Goal: Communication & Community: Share content

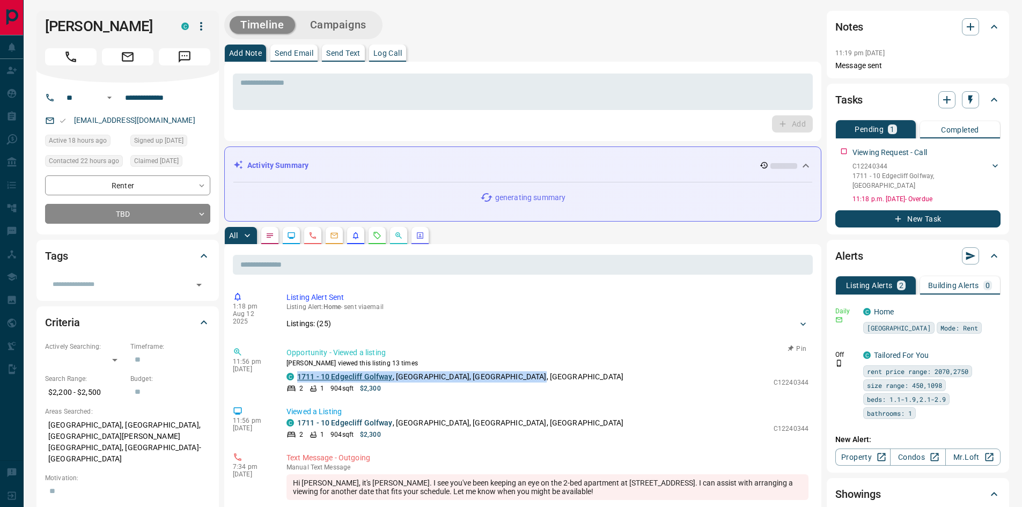
drag, startPoint x: 523, startPoint y: 377, endPoint x: 298, endPoint y: 380, distance: 224.4
click at [298, 380] on div "C 1711 - [STREET_ADDRESS]" at bounding box center [528, 376] width 482 height 11
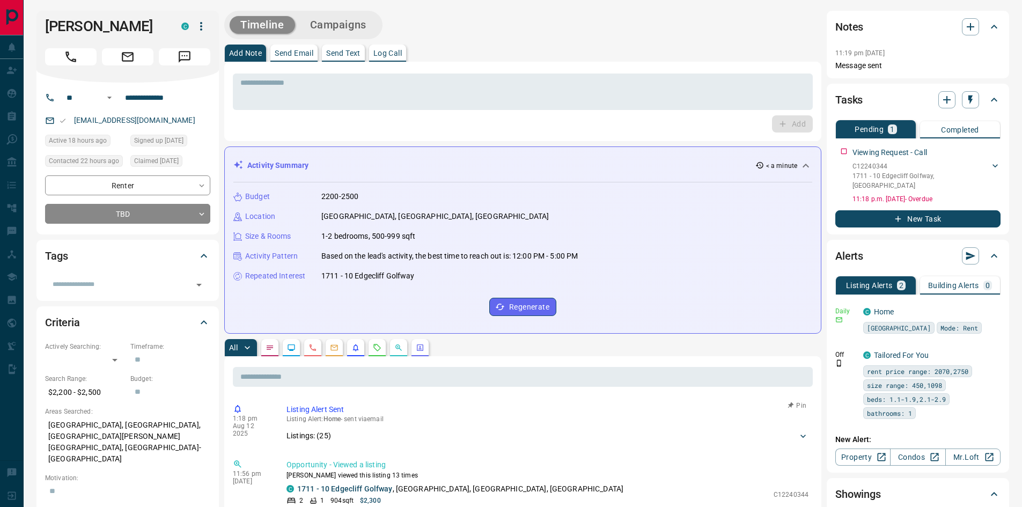
drag, startPoint x: 305, startPoint y: 378, endPoint x: 467, endPoint y: 419, distance: 167.1
click at [467, 419] on p "Listing Alert : Home - sent via email" at bounding box center [548, 419] width 522 height 8
drag, startPoint x: 522, startPoint y: 487, endPoint x: 296, endPoint y: 488, distance: 226.0
click at [296, 488] on div "C 1711 - [STREET_ADDRESS]" at bounding box center [528, 489] width 482 height 11
copy p "[STREET_ADDRESS]"
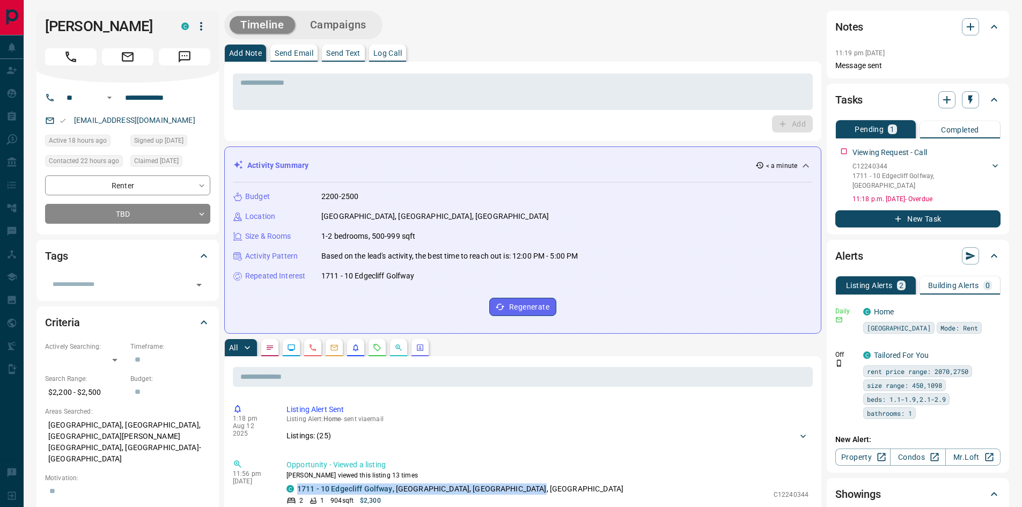
click at [351, 53] on p "Send Text" at bounding box center [343, 53] width 34 height 8
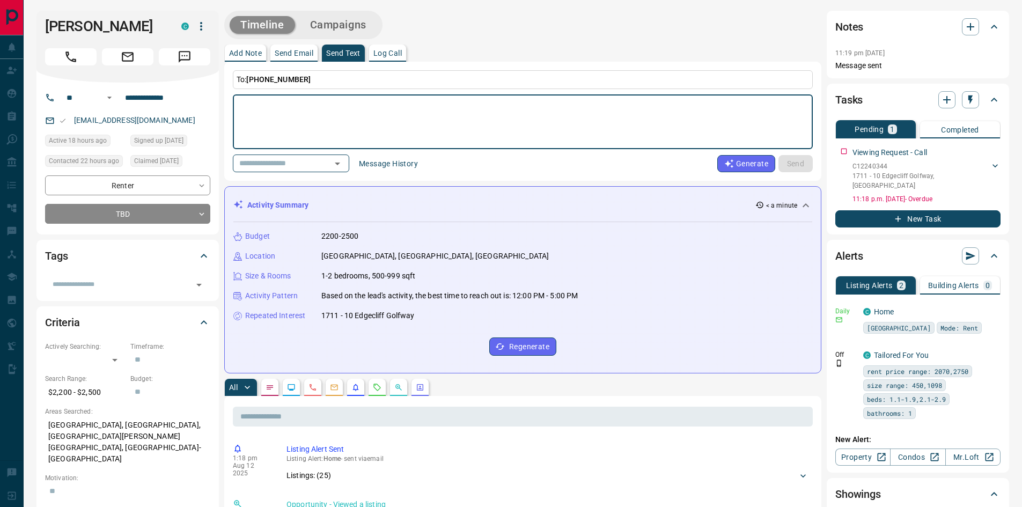
click at [245, 106] on textarea at bounding box center [522, 122] width 565 height 46
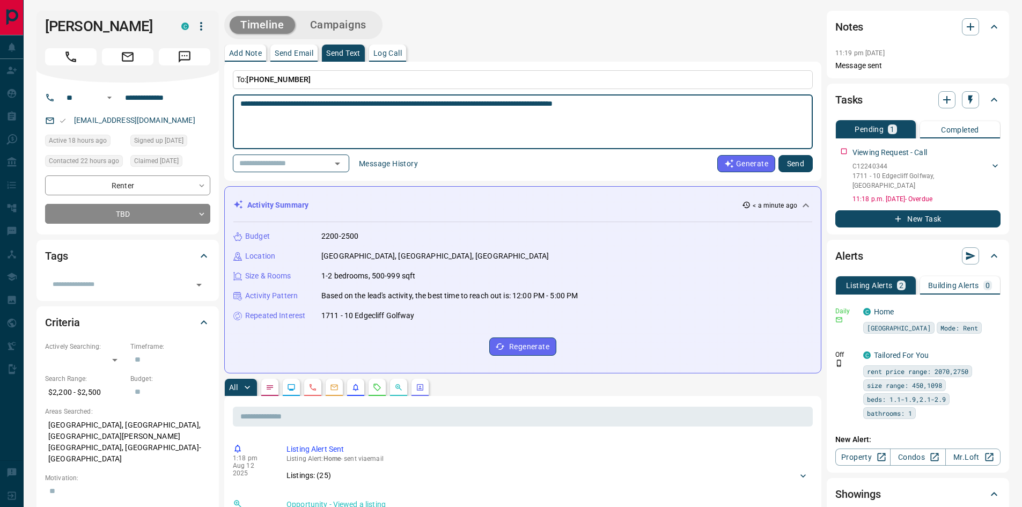
type textarea "**********"
click at [803, 163] on button "Send" at bounding box center [796, 163] width 34 height 17
